Goal: Information Seeking & Learning: Learn about a topic

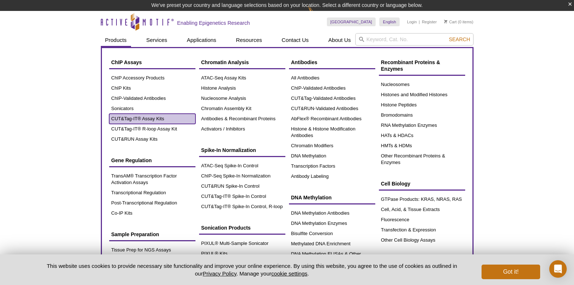
click at [145, 118] on link "CUT&Tag-IT® Assay Kits" at bounding box center [152, 119] width 86 height 10
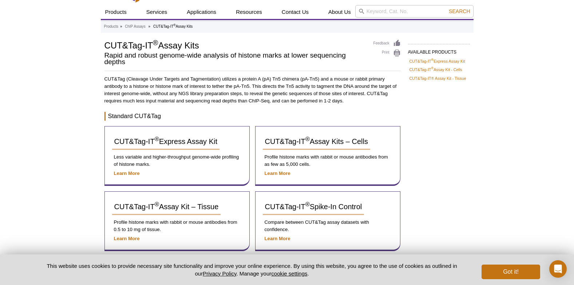
scroll to position [36, 0]
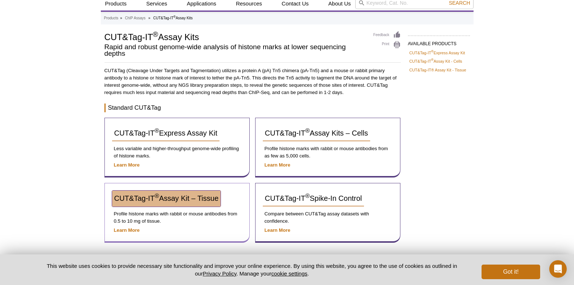
click at [202, 202] on link "CUT&Tag-IT ® Assay Kit – Tissue" at bounding box center [166, 198] width 109 height 16
